Goal: Find specific page/section: Find specific page/section

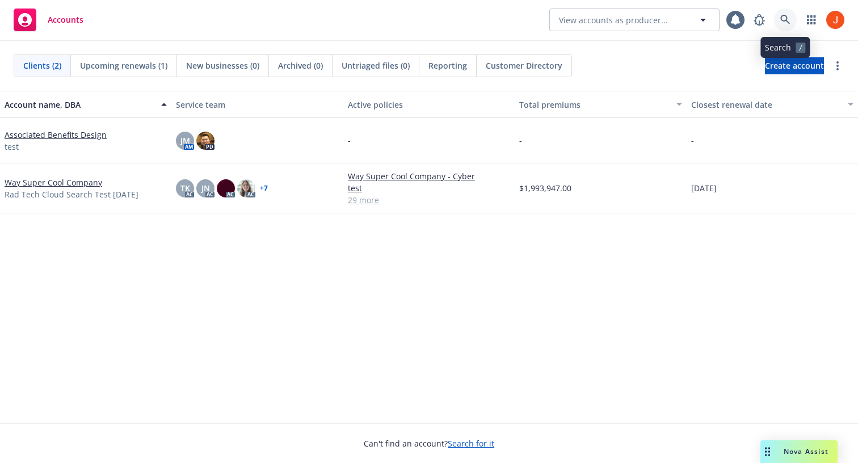
click at [779, 20] on link at bounding box center [785, 20] width 23 height 23
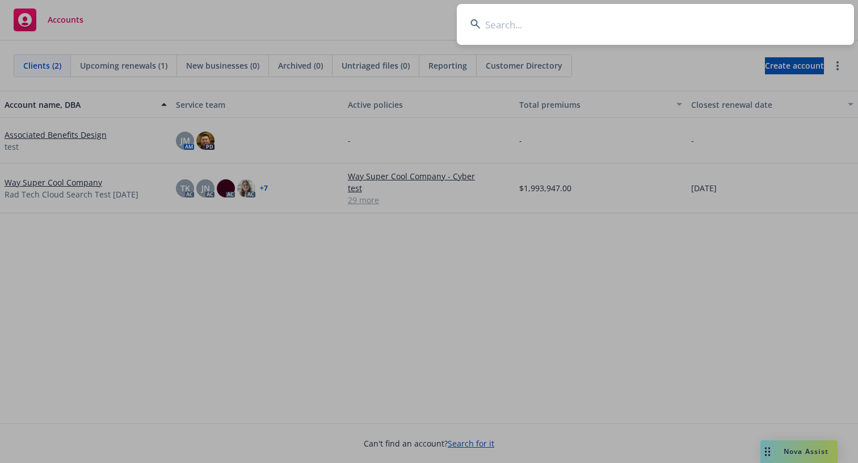
type input "United Specialty Insurance Company"
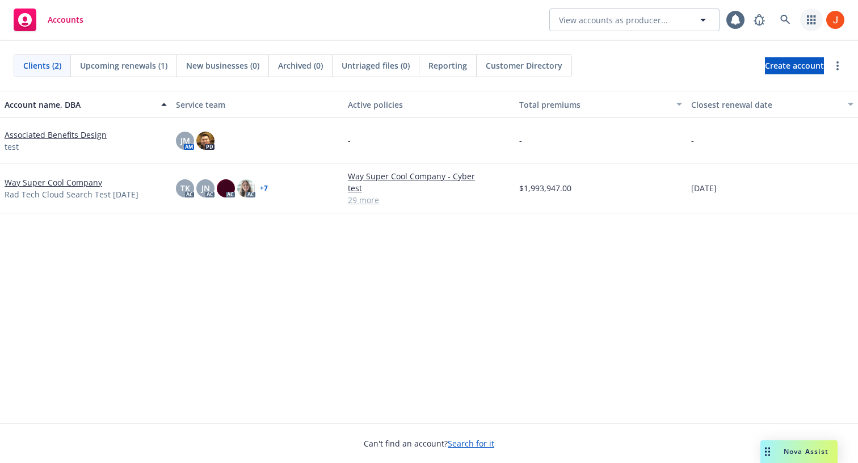
click at [809, 16] on icon "button" at bounding box center [811, 19] width 9 height 9
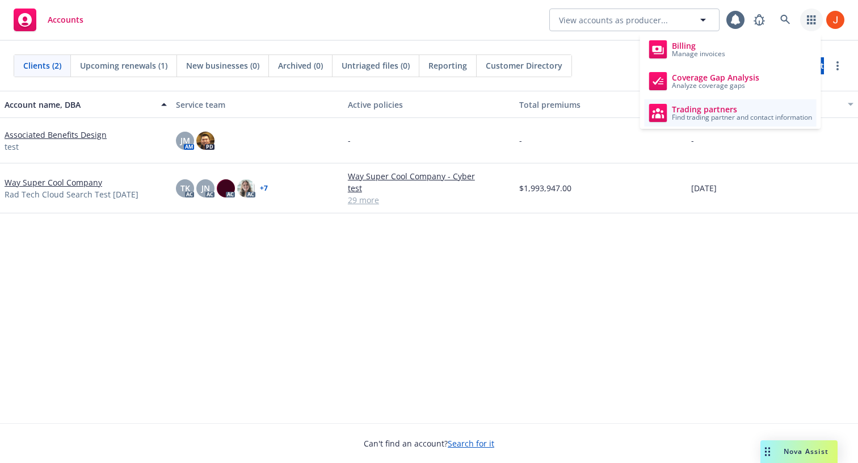
click at [705, 125] on link "Trading partners Find trading partner and contact information" at bounding box center [730, 112] width 172 height 27
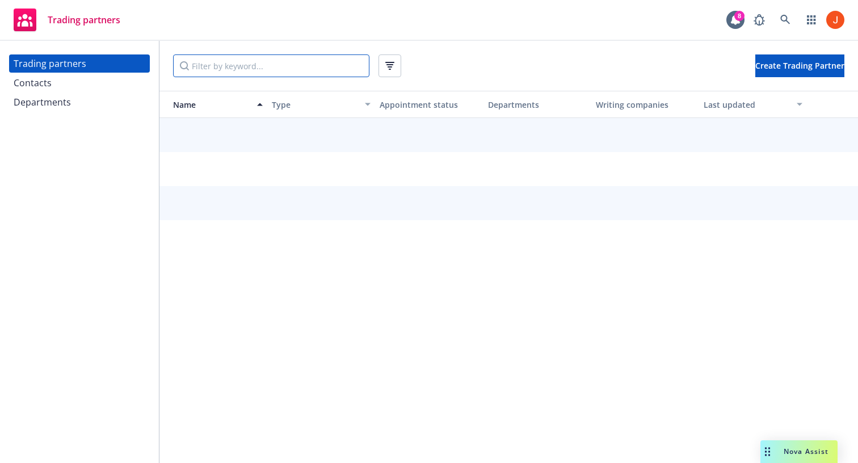
click at [286, 70] on input "Filter by keyword..." at bounding box center [271, 65] width 196 height 23
paste input "United Specialty Insurance Company"
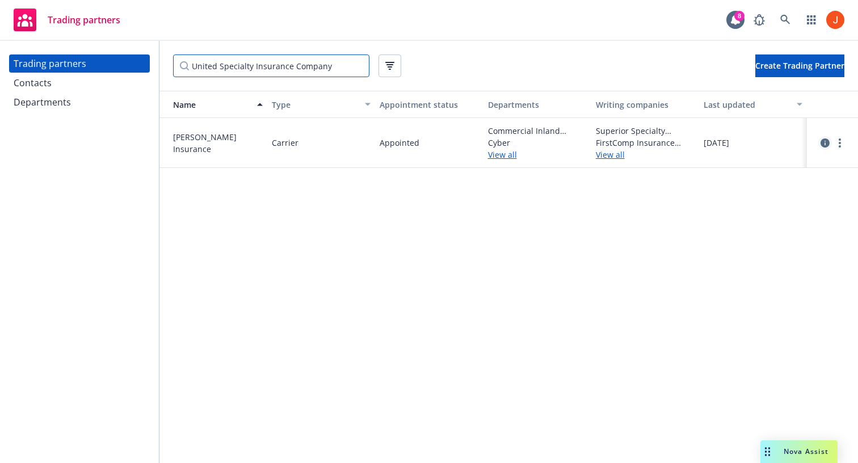
type input "United Specialty Insurance Company"
click at [823, 141] on icon "circleInformation" at bounding box center [824, 142] width 9 height 9
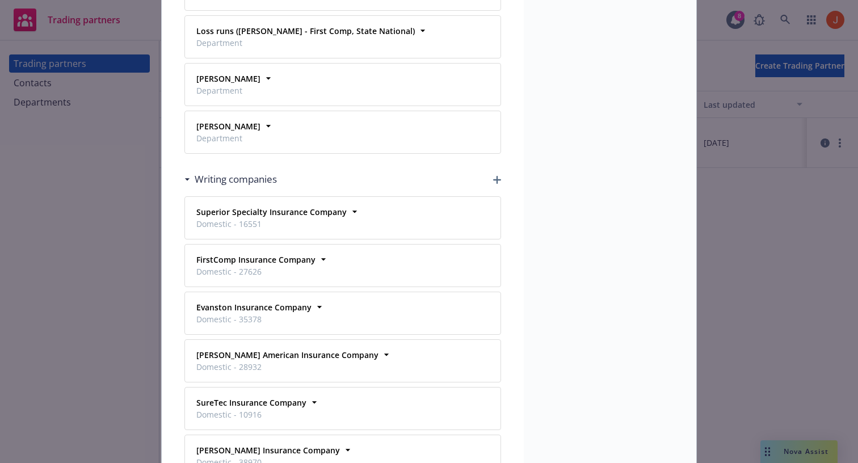
scroll to position [1492, 0]
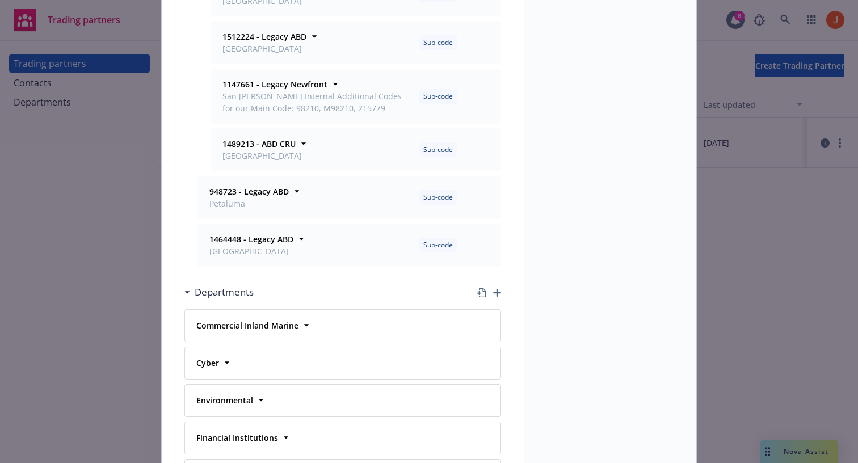
scroll to position [0, 0]
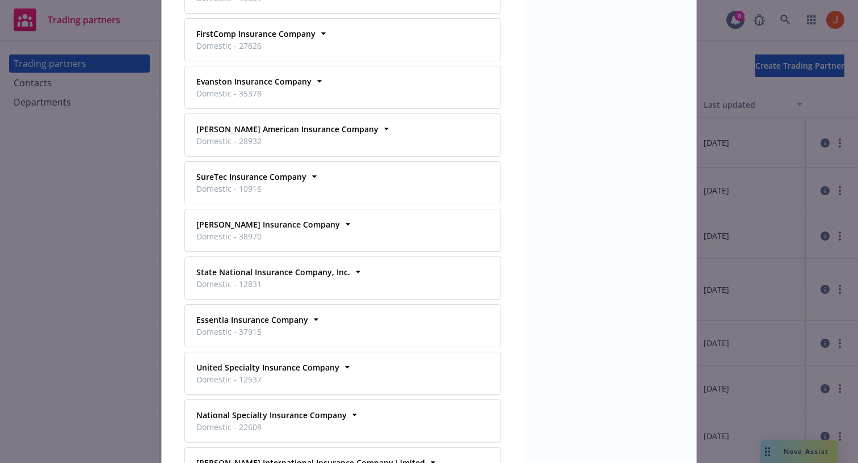
scroll to position [1727, 0]
